Goal: Task Accomplishment & Management: Complete application form

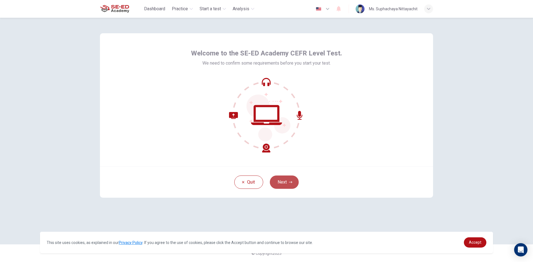
click at [283, 185] on button "Next" at bounding box center [284, 182] width 29 height 13
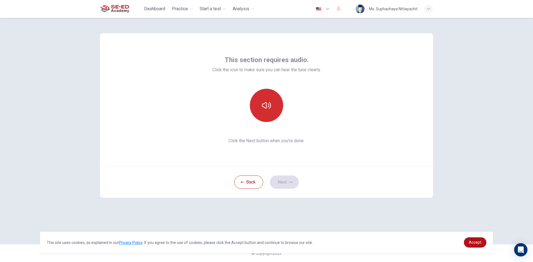
click at [271, 107] on icon "button" at bounding box center [266, 105] width 9 height 7
click at [331, 87] on div "This section requires audio. Click the icon to make sure you can hear the tune …" at bounding box center [266, 99] width 333 height 133
click at [268, 103] on icon "button" at bounding box center [266, 105] width 9 height 9
click at [288, 181] on button "Next" at bounding box center [284, 182] width 29 height 13
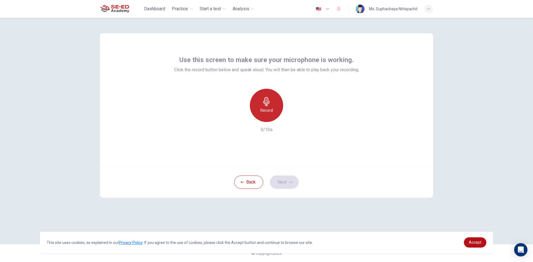
click at [265, 101] on icon "button" at bounding box center [266, 101] width 6 height 9
click at [275, 105] on div "Stop" at bounding box center [266, 105] width 33 height 33
click at [285, 185] on button "Next" at bounding box center [284, 182] width 29 height 13
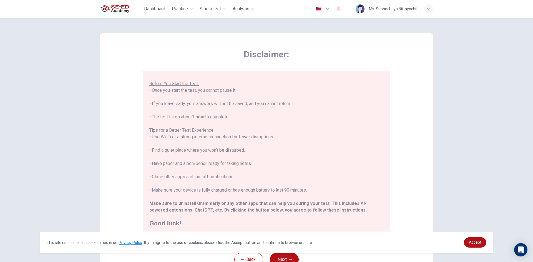
scroll to position [53, 0]
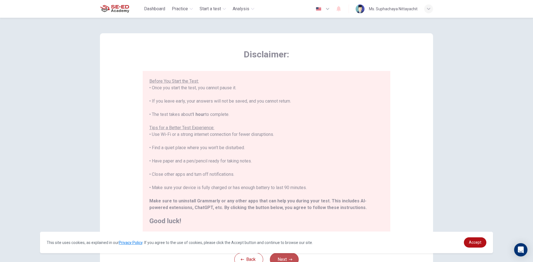
click at [290, 260] on icon "button" at bounding box center [290, 260] width 3 height 2
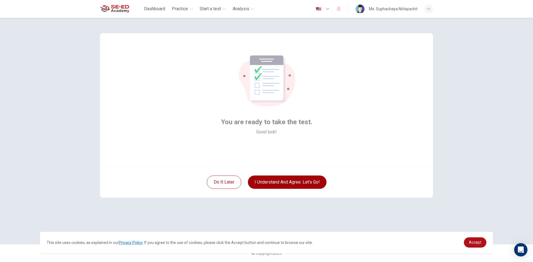
click at [290, 186] on button "I understand and agree. Let’s go!" at bounding box center [287, 182] width 79 height 13
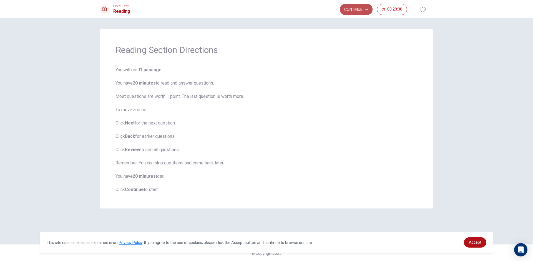
click at [349, 7] on button "Continue" at bounding box center [356, 9] width 33 height 11
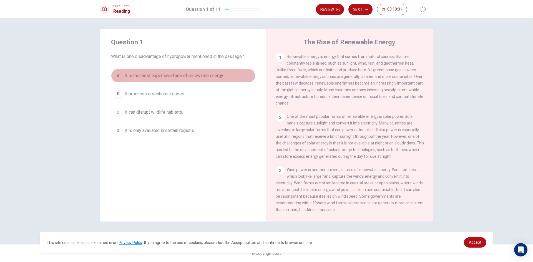
click at [120, 74] on div "A" at bounding box center [118, 75] width 9 height 9
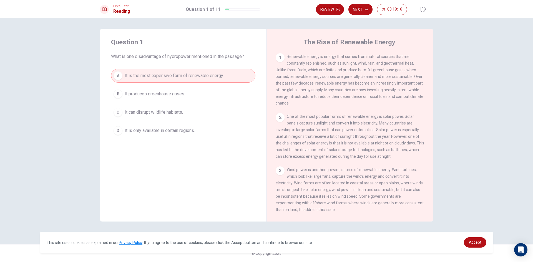
drag, startPoint x: 135, startPoint y: 55, endPoint x: 240, endPoint y: 60, distance: 105.1
click at [240, 60] on div "Question 1 What is one disadvantage of hydropower mentioned in the passage? A I…" at bounding box center [183, 88] width 167 height 118
drag, startPoint x: 276, startPoint y: 70, endPoint x: 349, endPoint y: 76, distance: 73.0
click at [349, 76] on span "Renewable energy is energy that comes from natural sources that are constantly …" at bounding box center [350, 79] width 148 height 51
drag, startPoint x: 308, startPoint y: 78, endPoint x: 320, endPoint y: 77, distance: 11.7
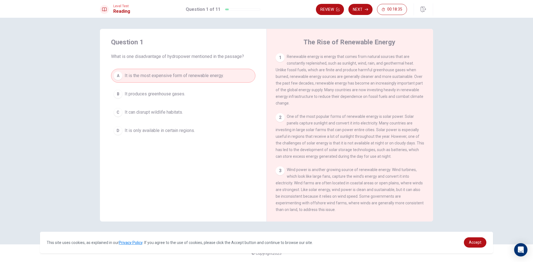
click at [320, 77] on span "Renewable energy is energy that comes from natural sources that are constantly …" at bounding box center [350, 79] width 148 height 51
click at [357, 10] on button "Next" at bounding box center [361, 9] width 24 height 11
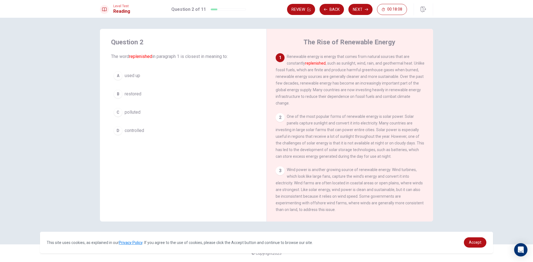
drag, startPoint x: 307, startPoint y: 64, endPoint x: 332, endPoint y: 65, distance: 25.0
click at [332, 65] on span "Renewable energy is energy that comes from natural sources that are constantly …" at bounding box center [350, 79] width 149 height 51
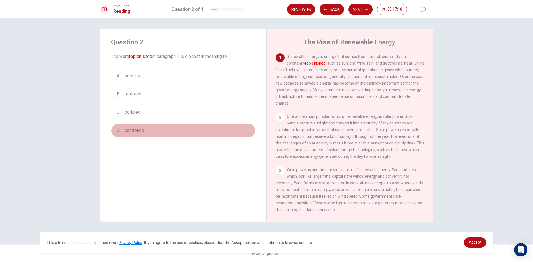
click at [118, 129] on div "D" at bounding box center [118, 130] width 9 height 9
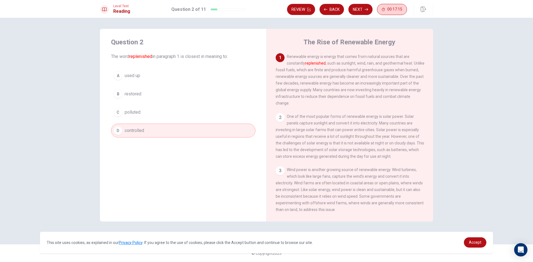
click at [398, 8] on span "00:17:15" at bounding box center [394, 9] width 15 height 4
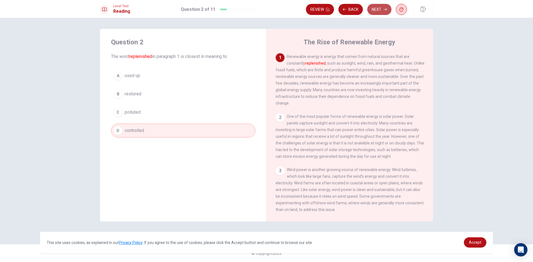
click at [382, 12] on button "Next" at bounding box center [379, 9] width 24 height 11
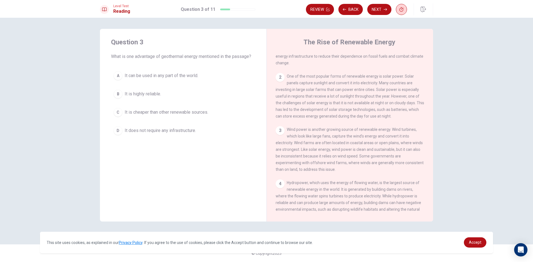
scroll to position [54, 0]
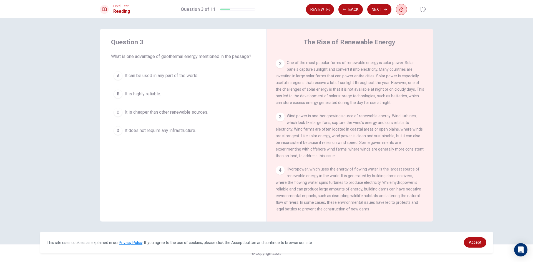
drag, startPoint x: 184, startPoint y: 57, endPoint x: 217, endPoint y: 60, distance: 32.9
click at [217, 60] on div "Question 3 What is one advantage of geothermal energy mentioned in the passage?…" at bounding box center [183, 88] width 167 height 118
drag, startPoint x: 287, startPoint y: 73, endPoint x: 311, endPoint y: 76, distance: 24.8
click at [311, 76] on div "2 One of the most popular forms of renewable energy is solar power. Solar panel…" at bounding box center [350, 82] width 149 height 47
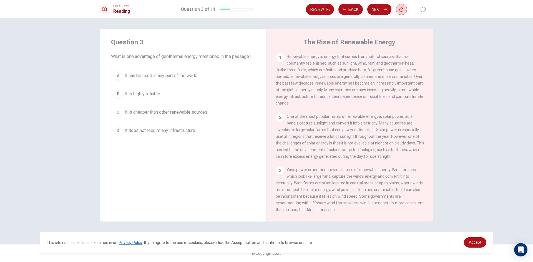
scroll to position [28, 0]
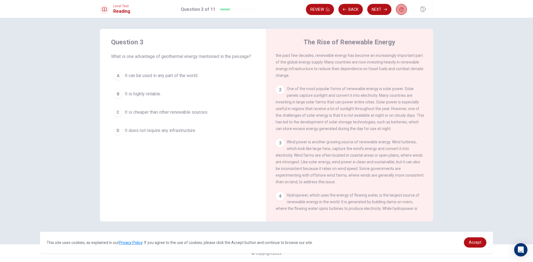
click at [402, 10] on icon "button" at bounding box center [402, 9] width 4 height 4
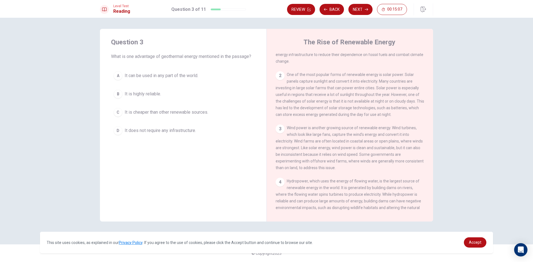
scroll to position [56, 0]
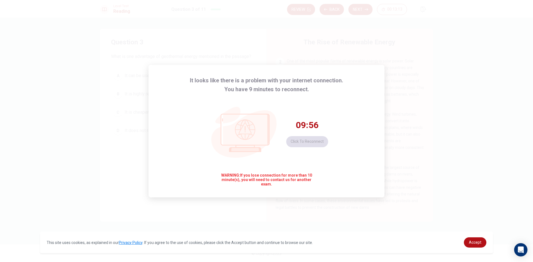
drag, startPoint x: 271, startPoint y: 181, endPoint x: 302, endPoint y: 152, distance: 41.9
click at [273, 179] on span "WARNING: If you lose connection for more than 10 minute(s), you will need to co…" at bounding box center [267, 179] width 96 height 13
click at [306, 139] on div "09:55 Click to reconnect" at bounding box center [307, 134] width 42 height 28
click at [308, 141] on div "09:51 Click to reconnect" at bounding box center [307, 134] width 42 height 28
click at [293, 140] on button "Click to reconnect" at bounding box center [307, 141] width 42 height 11
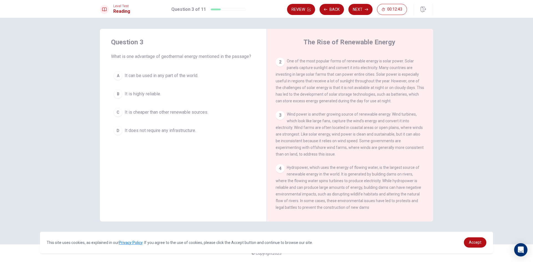
click at [120, 113] on div "C" at bounding box center [118, 112] width 9 height 9
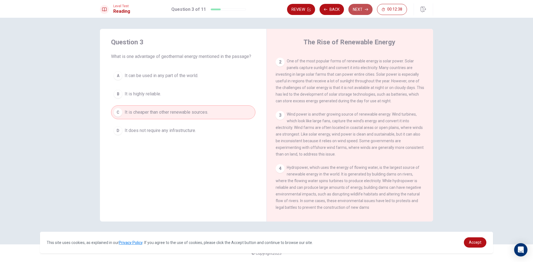
click at [359, 12] on button "Next" at bounding box center [361, 9] width 24 height 11
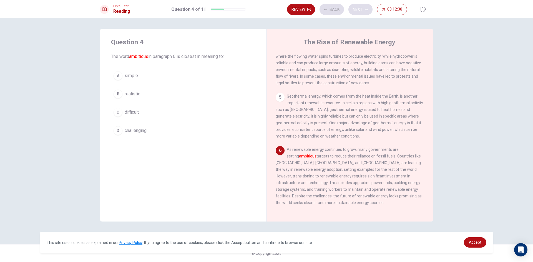
scroll to position [193, 0]
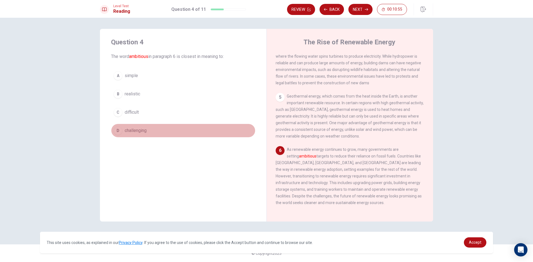
click at [120, 130] on div "D" at bounding box center [118, 130] width 9 height 9
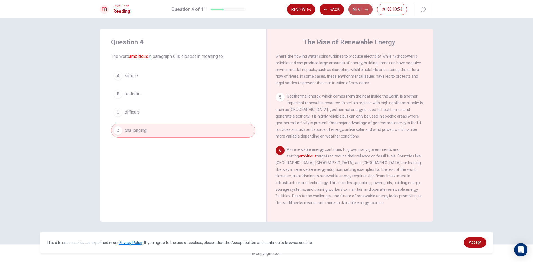
click at [358, 7] on button "Next" at bounding box center [361, 9] width 24 height 11
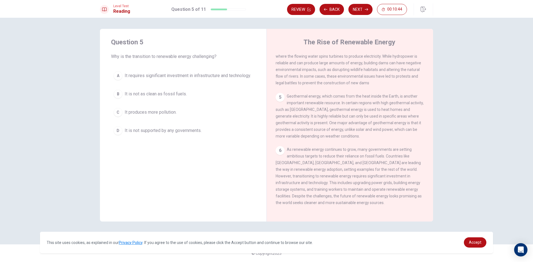
drag, startPoint x: 132, startPoint y: 56, endPoint x: 184, endPoint y: 55, distance: 52.2
click at [184, 55] on span "Why is the transition to renewable energy challenging?" at bounding box center [183, 56] width 144 height 7
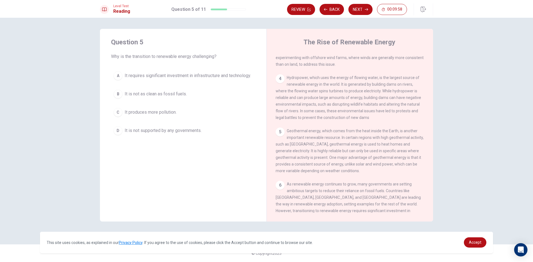
scroll to position [137, 0]
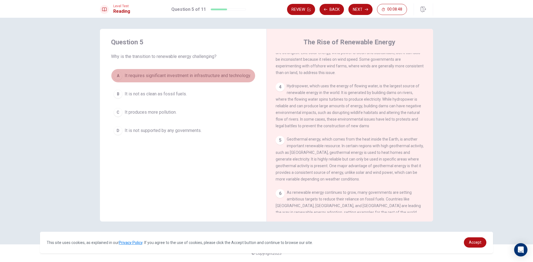
click at [119, 79] on div "A" at bounding box center [118, 75] width 9 height 9
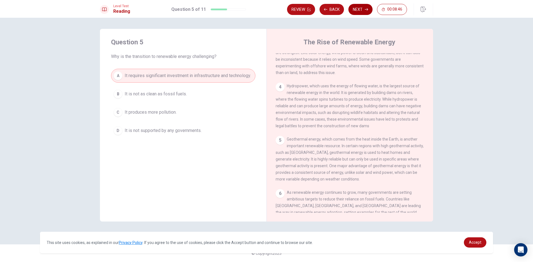
click at [363, 6] on button "Next" at bounding box center [361, 9] width 24 height 11
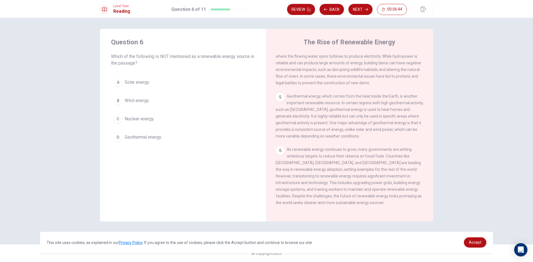
scroll to position [193, 0]
click at [118, 121] on div "C" at bounding box center [118, 119] width 9 height 9
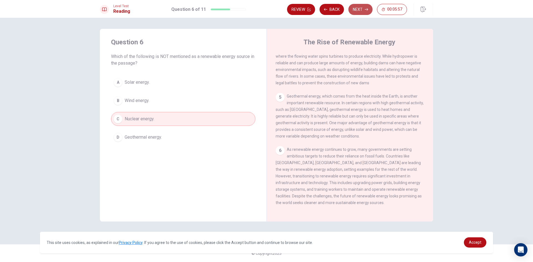
click at [363, 11] on button "Next" at bounding box center [361, 9] width 24 height 11
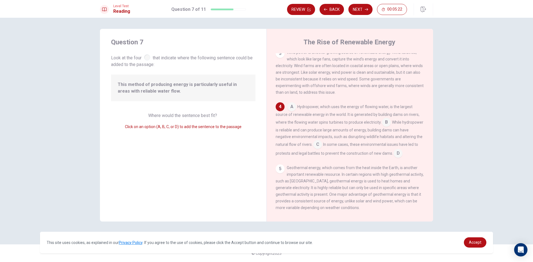
scroll to position [123, 0]
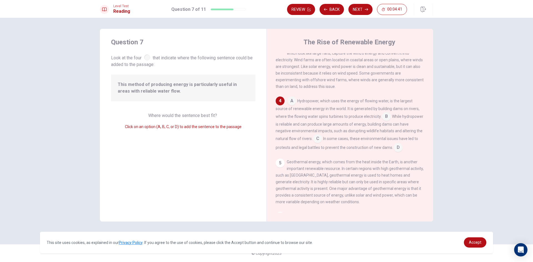
click at [387, 122] on input at bounding box center [386, 117] width 9 height 9
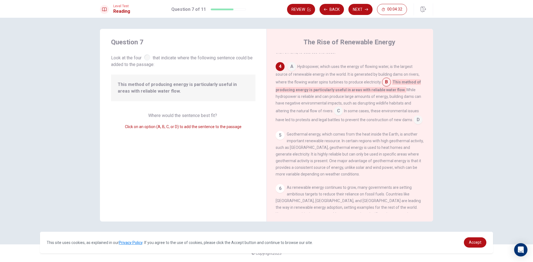
scroll to position [186, 0]
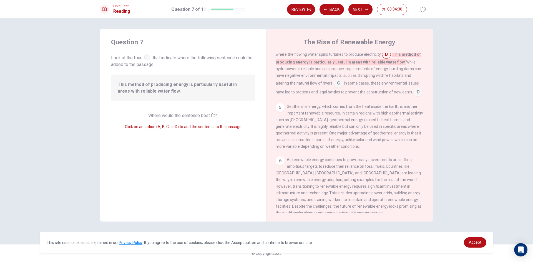
click at [147, 59] on div at bounding box center [147, 57] width 6 height 6
drag, startPoint x: 196, startPoint y: 129, endPoint x: 112, endPoint y: 128, distance: 83.3
click at [195, 129] on span "Click on an option (A, B, C, or D) to add the sentence to the passage" at bounding box center [183, 127] width 117 height 4
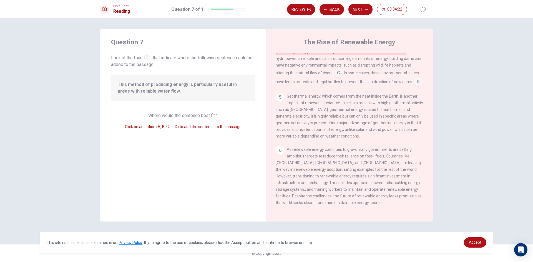
scroll to position [213, 0]
click at [362, 8] on button "Next" at bounding box center [361, 9] width 24 height 11
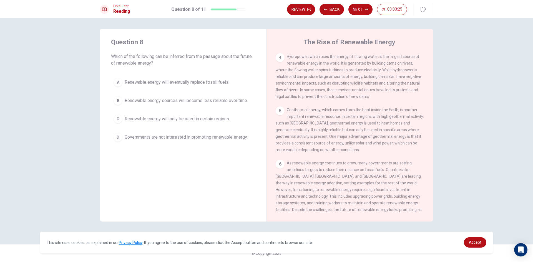
scroll to position [193, 0]
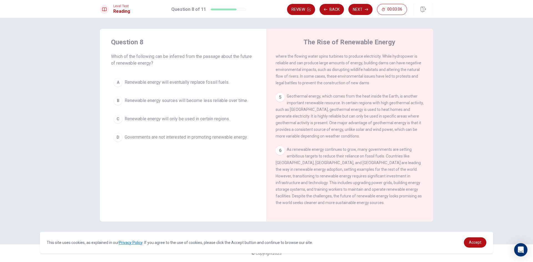
click at [122, 136] on button "D Governments are not interested in promoting renewable energy." at bounding box center [183, 138] width 144 height 14
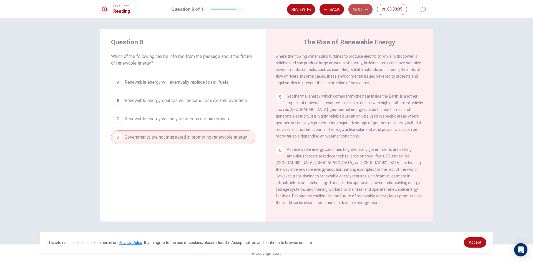
click at [357, 12] on button "Next" at bounding box center [361, 9] width 24 height 11
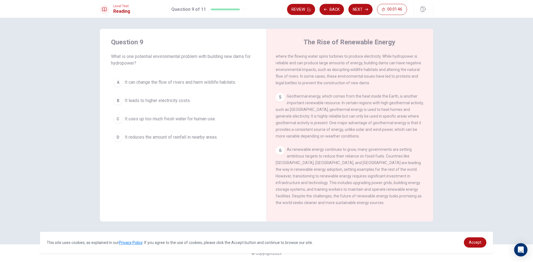
click at [120, 82] on div "A" at bounding box center [118, 82] width 9 height 9
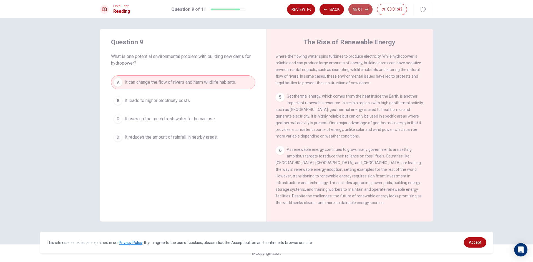
click at [356, 9] on button "Next" at bounding box center [361, 9] width 24 height 11
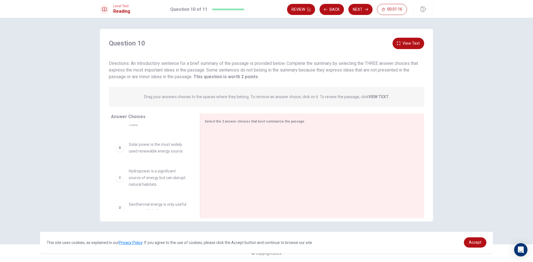
scroll to position [0, 0]
click at [121, 143] on div "A" at bounding box center [120, 142] width 9 height 9
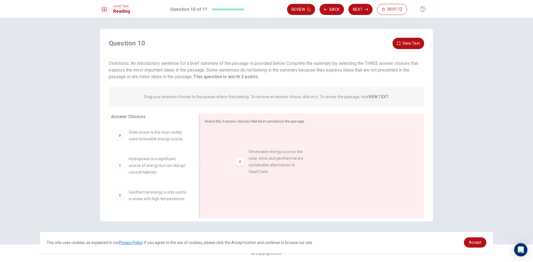
drag, startPoint x: 121, startPoint y: 147, endPoint x: 243, endPoint y: 166, distance: 124.0
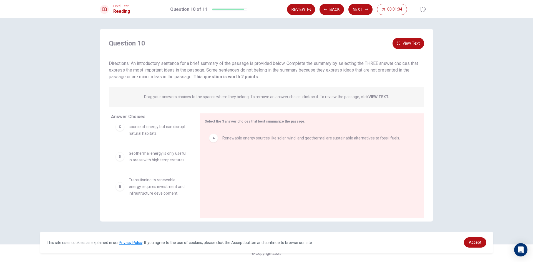
scroll to position [70, 0]
drag, startPoint x: 122, startPoint y: 164, endPoint x: 249, endPoint y: 166, distance: 126.9
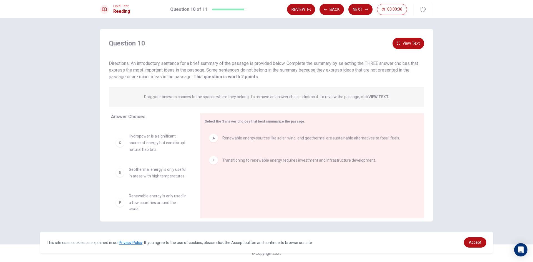
scroll to position [0, 0]
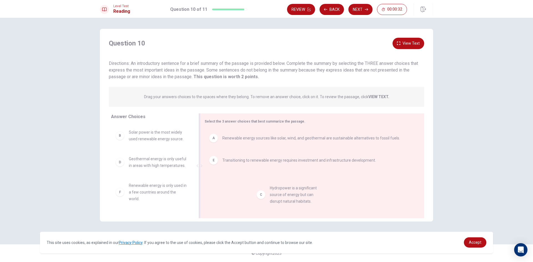
drag, startPoint x: 122, startPoint y: 167, endPoint x: 265, endPoint y: 197, distance: 145.6
click at [362, 7] on button "Next" at bounding box center [361, 9] width 24 height 11
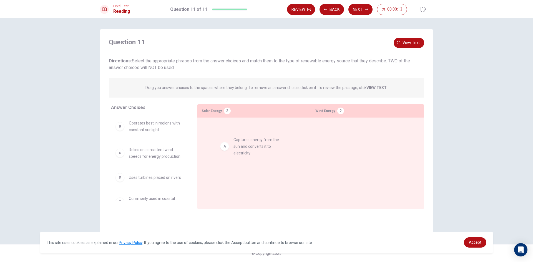
drag, startPoint x: 119, startPoint y: 129, endPoint x: 227, endPoint y: 146, distance: 109.4
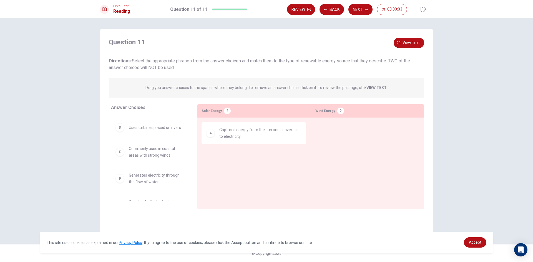
scroll to position [66, 0]
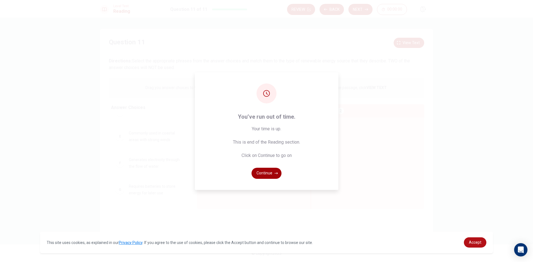
click at [273, 173] on button "Continue" at bounding box center [267, 173] width 30 height 11
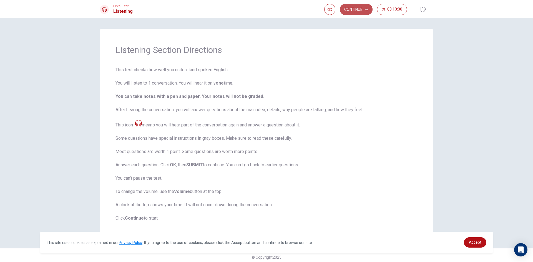
click at [356, 9] on button "Continue" at bounding box center [356, 9] width 33 height 11
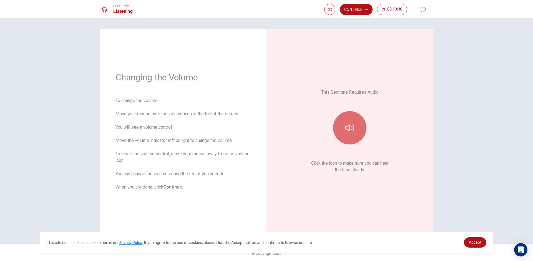
click at [357, 125] on button "button" at bounding box center [349, 127] width 33 height 33
click at [354, 128] on icon "button" at bounding box center [350, 128] width 9 height 9
click at [356, 10] on button "Continue" at bounding box center [356, 9] width 33 height 11
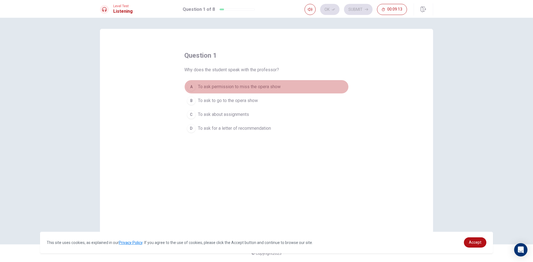
click at [191, 87] on div "A" at bounding box center [191, 86] width 9 height 9
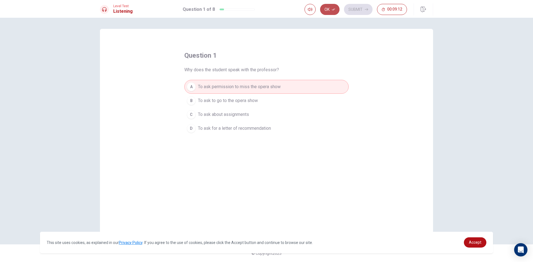
click at [324, 10] on button "Ok" at bounding box center [329, 9] width 19 height 11
click at [363, 11] on button "Submit" at bounding box center [358, 9] width 29 height 11
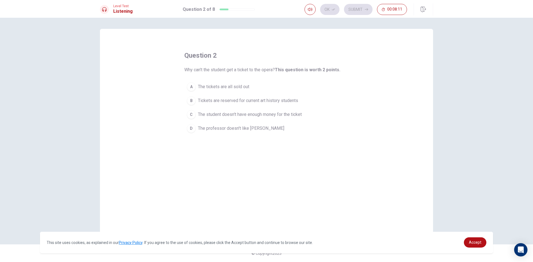
click at [191, 90] on div "A" at bounding box center [191, 86] width 9 height 9
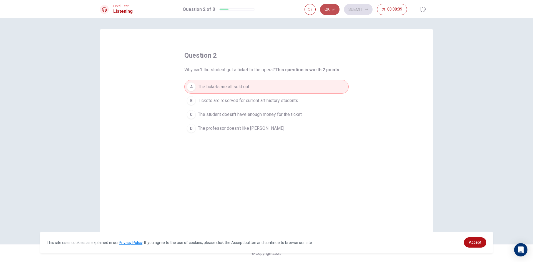
click at [334, 11] on button "Ok" at bounding box center [329, 9] width 19 height 11
click at [361, 8] on button "Submit" at bounding box center [358, 9] width 29 height 11
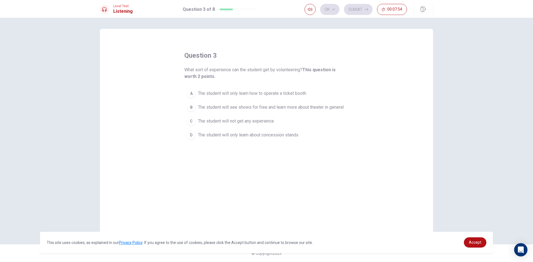
drag, startPoint x: 307, startPoint y: 68, endPoint x: 343, endPoint y: 76, distance: 37.2
click at [343, 76] on span "What sort of experience can the student get by volunteering? This question is w…" at bounding box center [266, 73] width 164 height 13
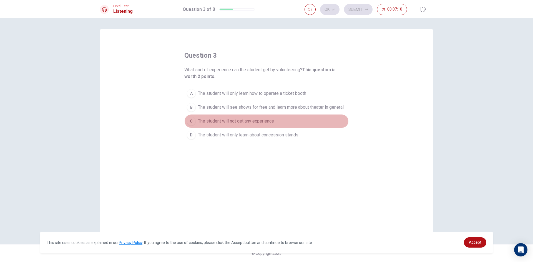
click at [193, 123] on div "C" at bounding box center [191, 121] width 9 height 9
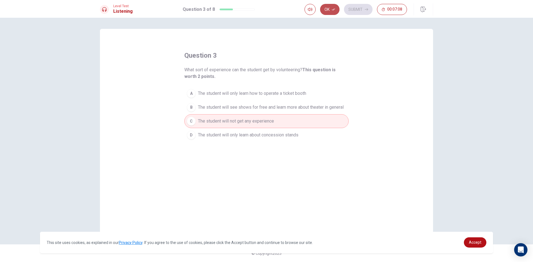
click at [325, 7] on button "Ok" at bounding box center [329, 9] width 19 height 11
click at [360, 12] on button "Submit" at bounding box center [358, 9] width 29 height 11
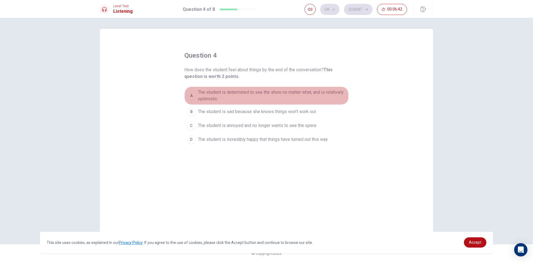
click at [191, 95] on div "A" at bounding box center [191, 95] width 9 height 9
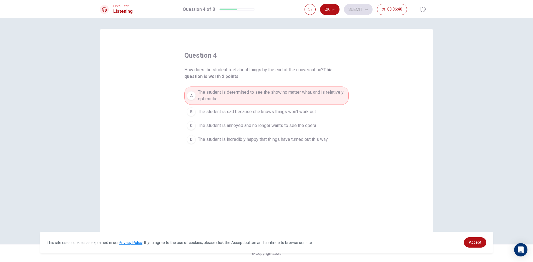
click at [322, 15] on div "Ok Submit 00:06:40" at bounding box center [369, 9] width 129 height 12
click at [330, 8] on button "Ok" at bounding box center [329, 9] width 19 height 11
click at [349, 10] on button "Submit" at bounding box center [358, 9] width 29 height 11
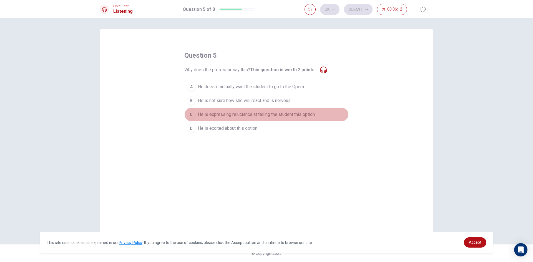
click at [192, 113] on div "C" at bounding box center [191, 114] width 9 height 9
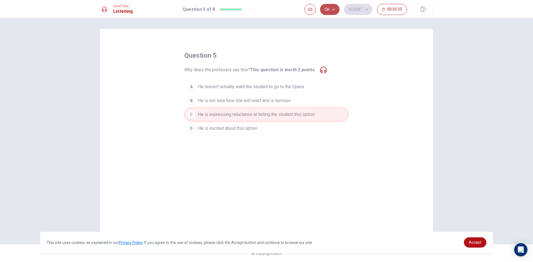
click at [329, 8] on button "Ok" at bounding box center [329, 9] width 19 height 11
click at [356, 5] on button "Submit" at bounding box center [358, 9] width 29 height 11
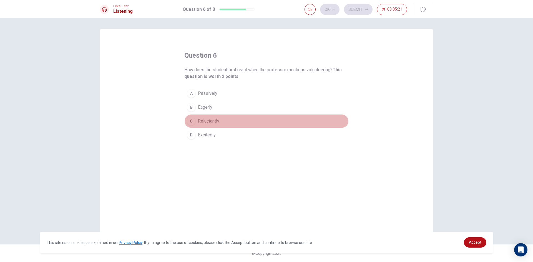
click at [188, 122] on div "C" at bounding box center [191, 121] width 9 height 9
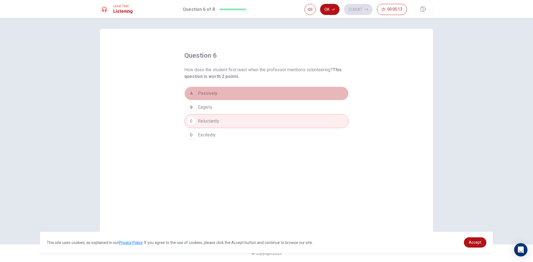
click at [192, 94] on div "A" at bounding box center [191, 93] width 9 height 9
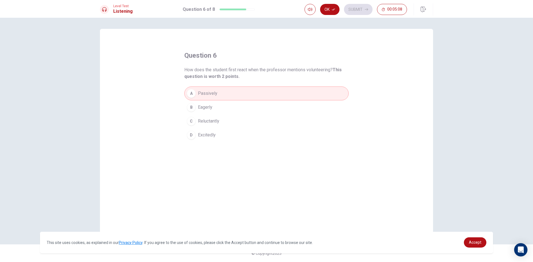
click at [192, 107] on div "B" at bounding box center [191, 107] width 9 height 9
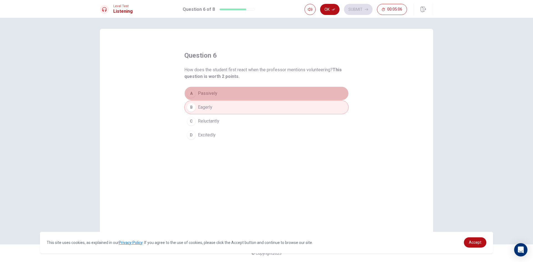
click at [192, 93] on div "A" at bounding box center [191, 93] width 9 height 9
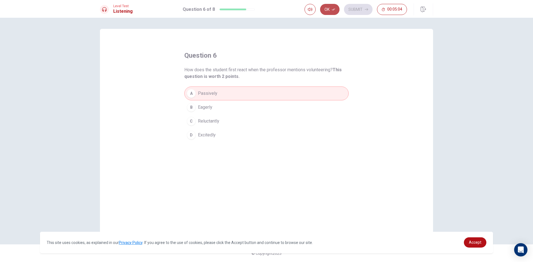
click at [330, 13] on button "Ok" at bounding box center [329, 9] width 19 height 11
click at [358, 13] on button "Submit" at bounding box center [358, 9] width 29 height 11
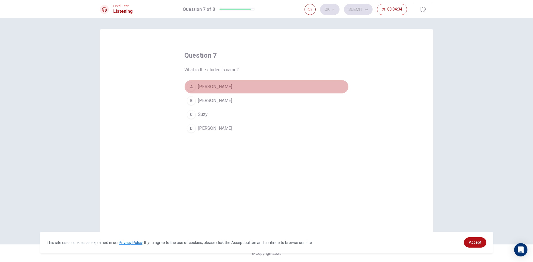
click at [191, 88] on div "A" at bounding box center [191, 86] width 9 height 9
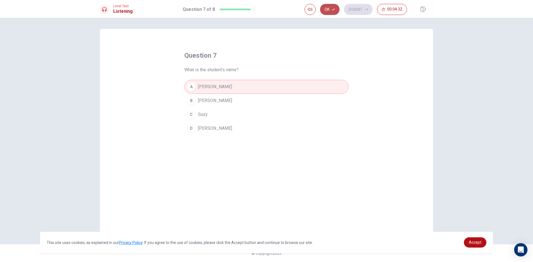
click at [332, 10] on icon "button" at bounding box center [333, 9] width 3 height 3
click at [362, 10] on button "Submit" at bounding box center [358, 9] width 29 height 11
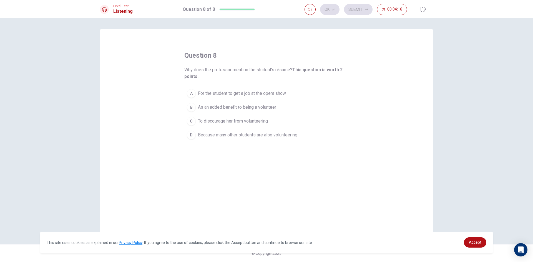
click at [190, 137] on div "D" at bounding box center [191, 135] width 9 height 9
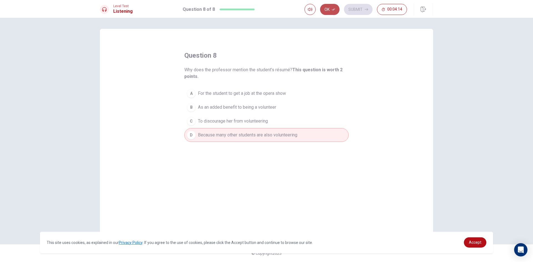
click at [332, 10] on icon "button" at bounding box center [333, 9] width 3 height 3
click at [364, 9] on button "Submit" at bounding box center [358, 9] width 29 height 11
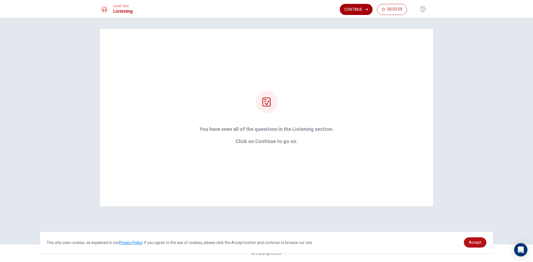
click at [357, 7] on button "Continue" at bounding box center [356, 9] width 33 height 11
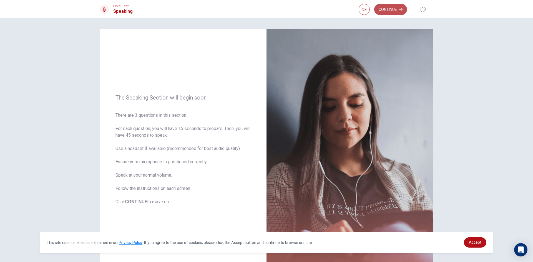
click at [391, 5] on button "Continue" at bounding box center [390, 9] width 33 height 11
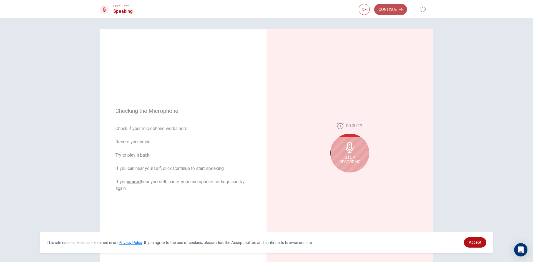
click at [391, 13] on button "Continue" at bounding box center [390, 9] width 33 height 11
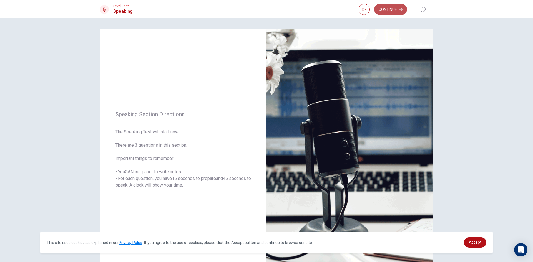
click at [388, 8] on button "Continue" at bounding box center [390, 9] width 33 height 11
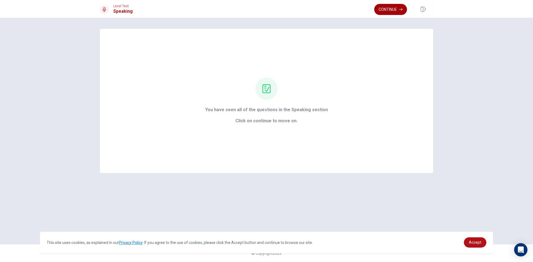
click at [389, 6] on button "Continue" at bounding box center [390, 9] width 33 height 11
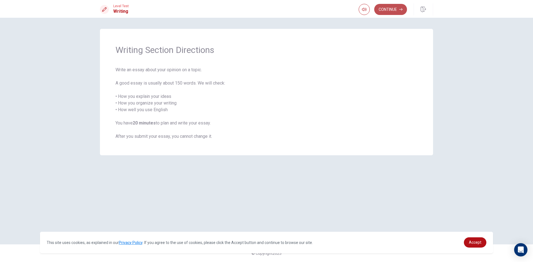
click at [388, 9] on button "Continue" at bounding box center [390, 9] width 33 height 11
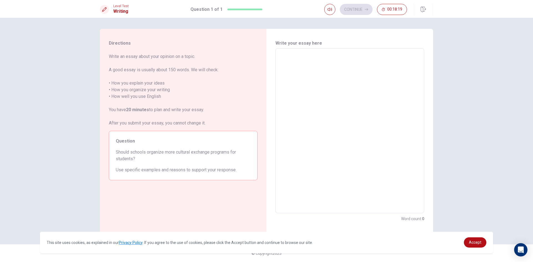
click at [138, 117] on span "Write an essay about your opinion on a topic. A good essay is usually about 150…" at bounding box center [183, 89] width 149 height 73
click at [285, 60] on textarea at bounding box center [349, 131] width 141 height 156
drag, startPoint x: 117, startPoint y: 152, endPoint x: 237, endPoint y: 151, distance: 120.3
click at [237, 151] on span "Should schools organize more cultural exchange programs for students?" at bounding box center [183, 155] width 135 height 13
drag, startPoint x: 117, startPoint y: 161, endPoint x: 157, endPoint y: 159, distance: 39.7
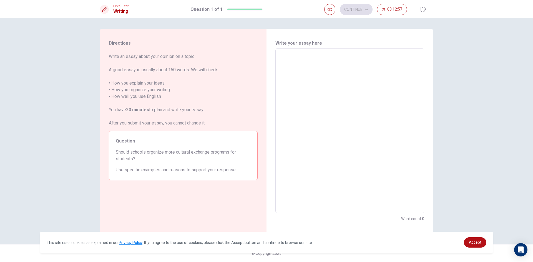
click at [161, 161] on span "Should schools organize more cultural exchange programs for students?" at bounding box center [183, 155] width 135 height 13
drag, startPoint x: 134, startPoint y: 158, endPoint x: 117, endPoint y: 151, distance: 17.8
click at [117, 151] on span "Should schools organize more cultural exchange programs for students?" at bounding box center [183, 155] width 135 height 13
click at [337, 57] on textarea at bounding box center [349, 131] width 141 height 156
click at [265, 156] on div "Directions Write an essay about your opinion on a topic. A good essay is usuall…" at bounding box center [183, 131] width 167 height 205
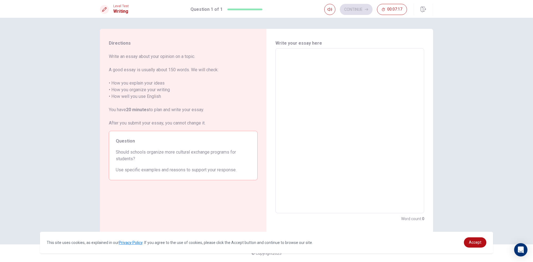
click at [125, 82] on span "Write an essay about your opinion on a topic. A good essay is usually about 150…" at bounding box center [183, 89] width 149 height 73
drag, startPoint x: 109, startPoint y: 82, endPoint x: 177, endPoint y: 89, distance: 67.5
click at [177, 89] on span "Write an essay about your opinion on a topic. A good essay is usually about 150…" at bounding box center [183, 89] width 149 height 73
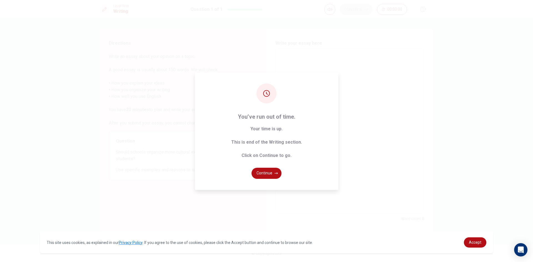
click at [378, 129] on div "You’ve run out of time. Your time is up. This is end of the Writing section. Cl…" at bounding box center [266, 131] width 533 height 262
click at [262, 171] on button "Continue" at bounding box center [267, 173] width 30 height 11
